Goal: Task Accomplishment & Management: Manage account settings

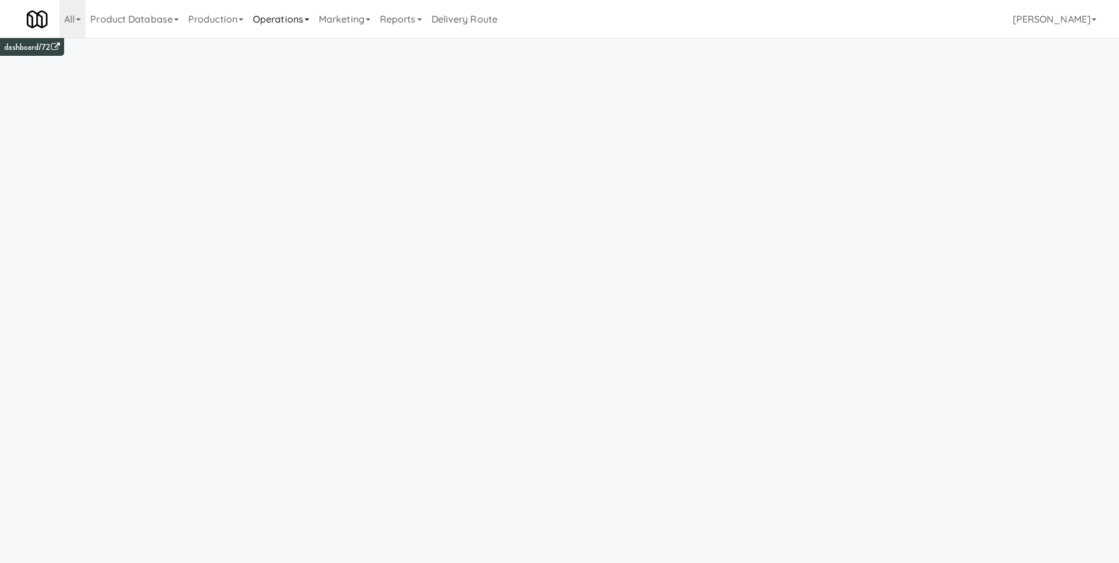
click at [283, 21] on link "Operations" at bounding box center [281, 19] width 66 height 38
click at [80, 21] on link "All" at bounding box center [72, 19] width 26 height 38
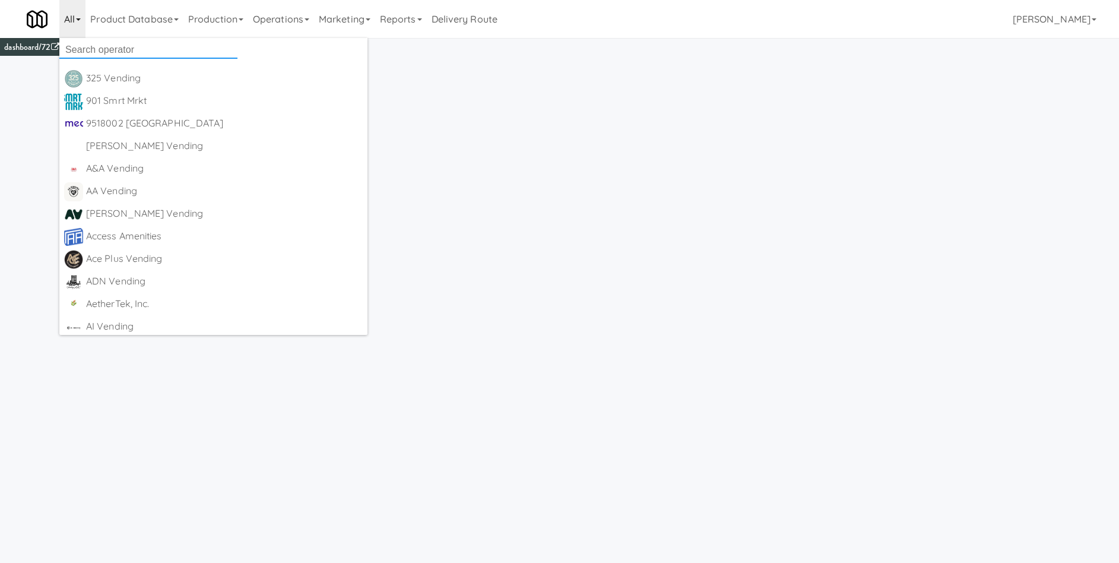
click at [86, 42] on input "text" at bounding box center [148, 50] width 178 height 18
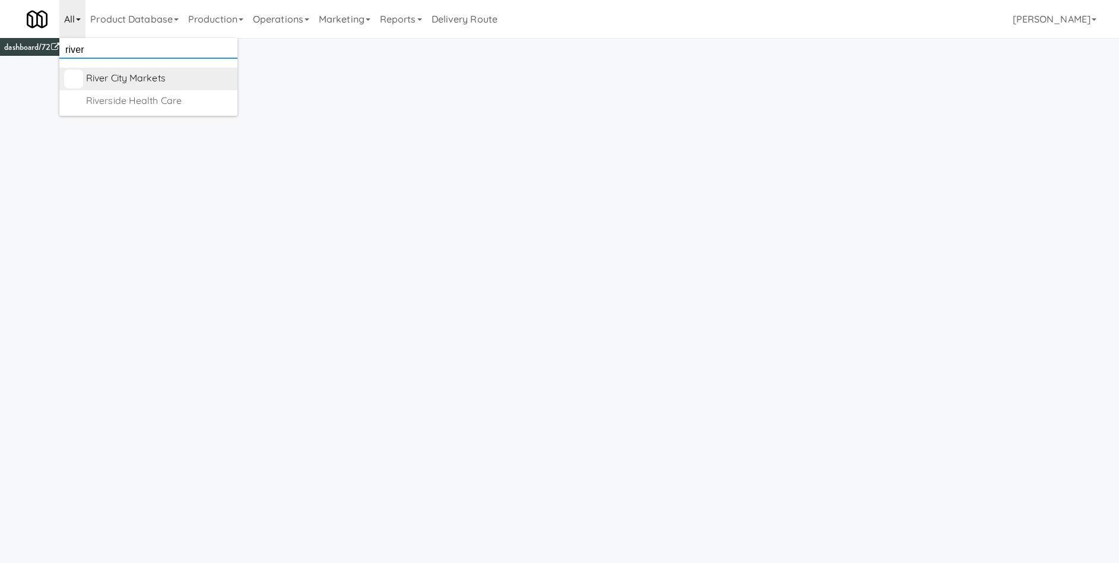
type input "river"
click at [120, 80] on div "River City Markets" at bounding box center [159, 78] width 147 height 18
click at [197, 27] on link "Product Database" at bounding box center [206, 19] width 98 height 38
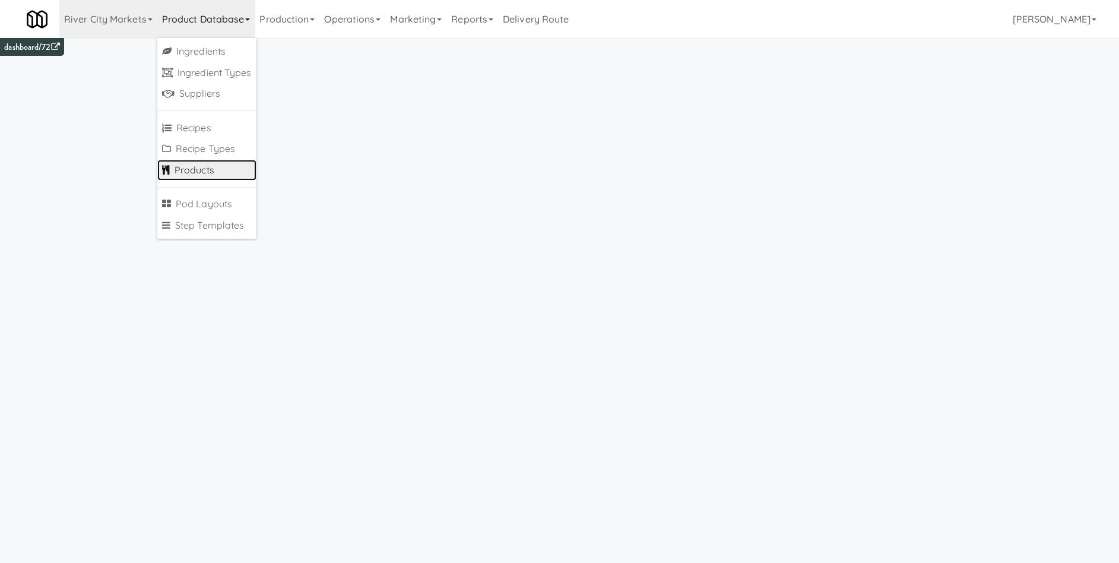
click at [196, 168] on link "Products" at bounding box center [206, 170] width 99 height 21
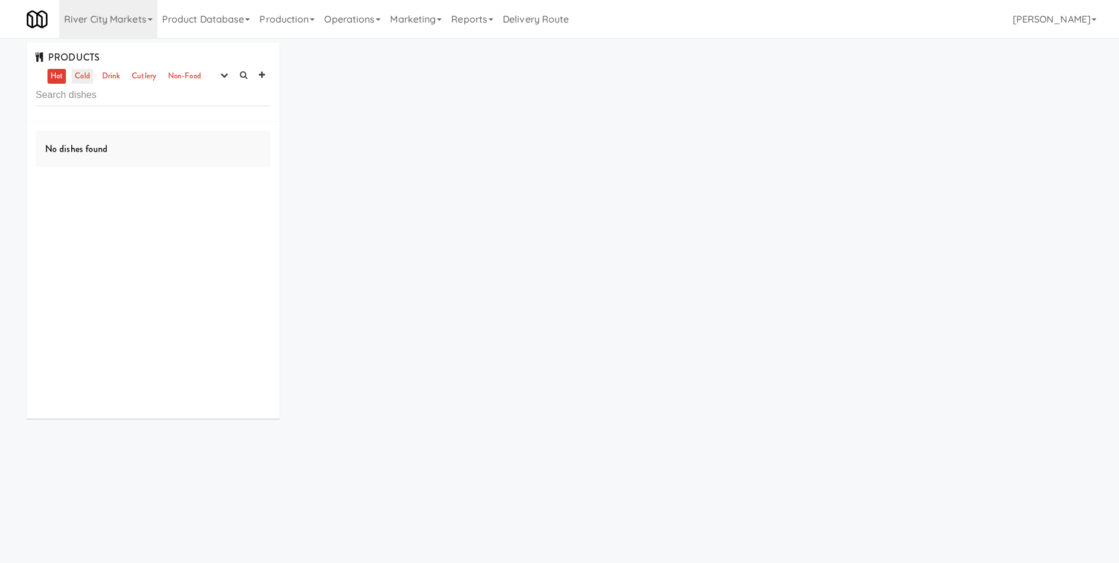
click at [93, 69] on link "Cold" at bounding box center [82, 76] width 21 height 15
click at [221, 76] on icon "button" at bounding box center [224, 75] width 8 height 8
click at [185, 104] on link "experimenting" at bounding box center [186, 97] width 95 height 21
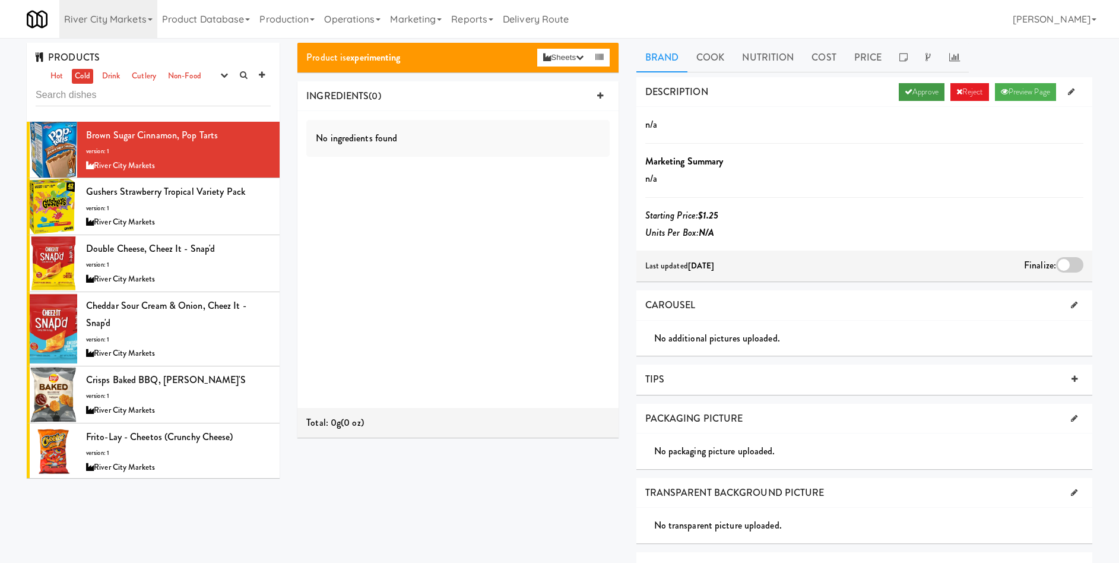
click at [916, 94] on link "Approve" at bounding box center [922, 92] width 46 height 18
click at [216, 215] on div "River City Markets" at bounding box center [178, 222] width 185 height 15
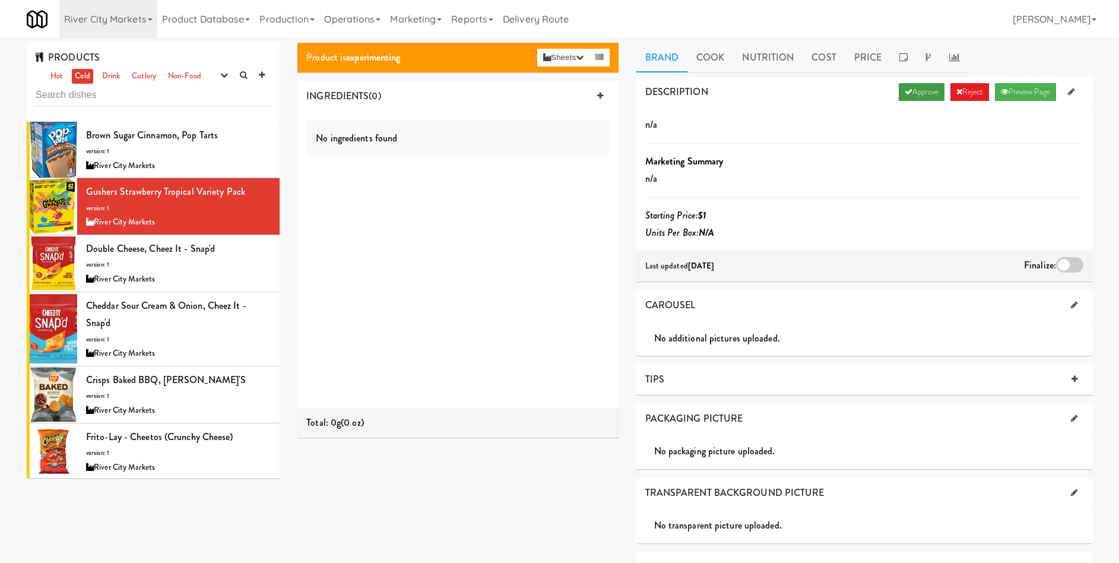
click at [912, 95] on link "Approve" at bounding box center [922, 92] width 46 height 18
